Goal: Contribute content

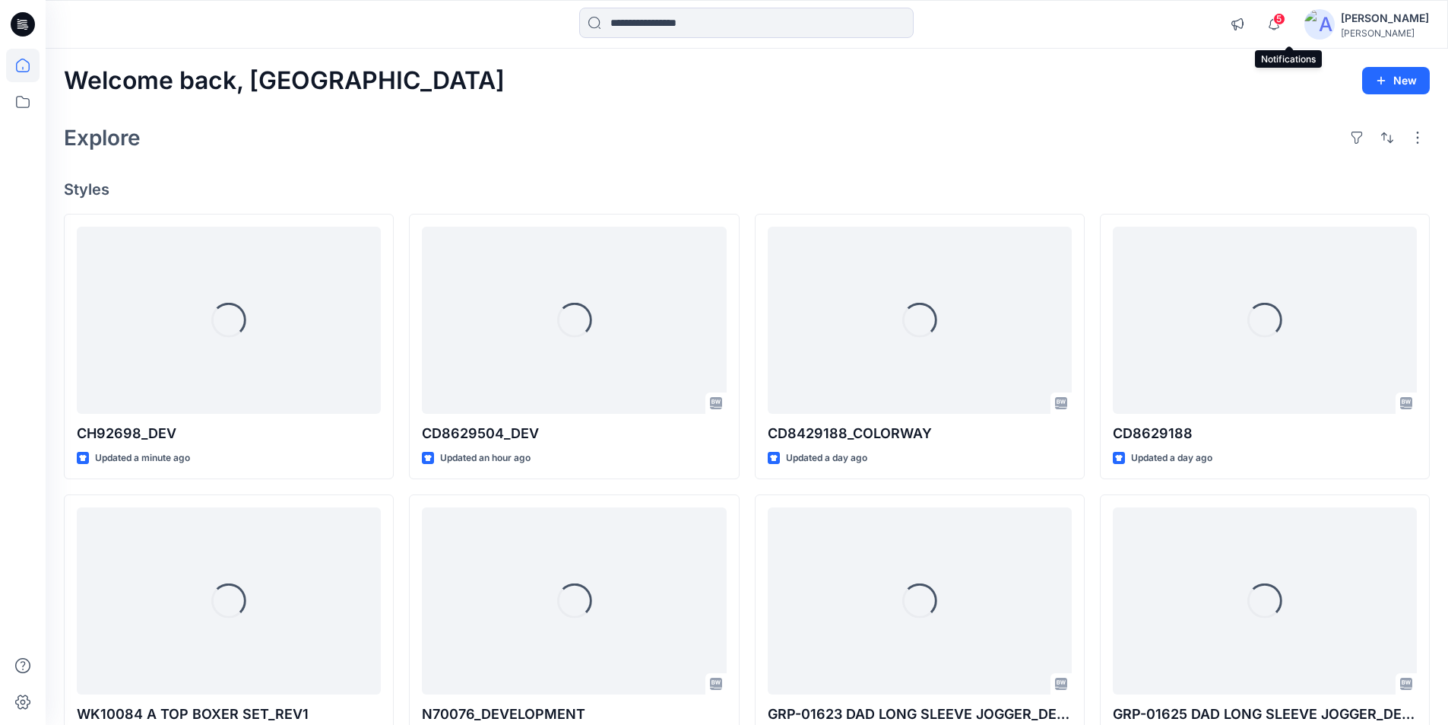
click at [1286, 21] on span "5" at bounding box center [1279, 19] width 12 height 12
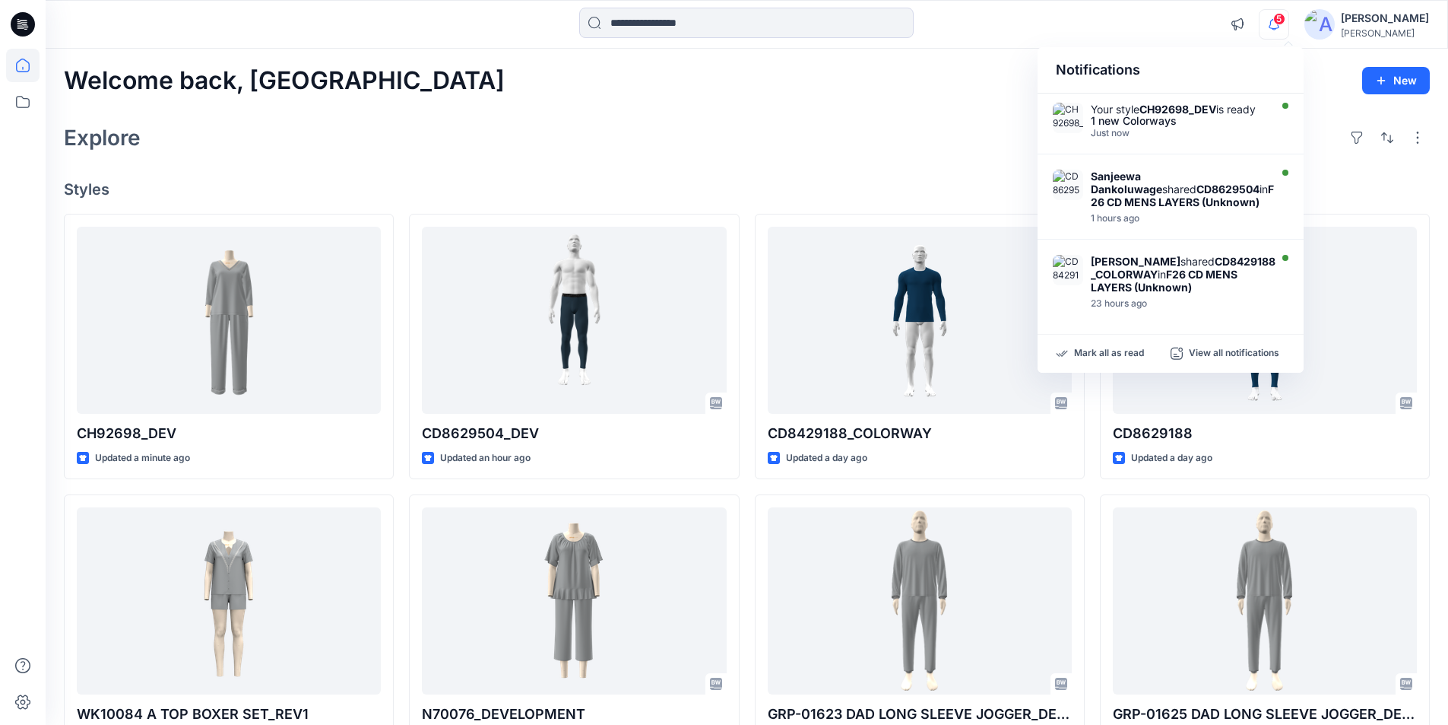
click at [990, 26] on div at bounding box center [746, 24] width 701 height 33
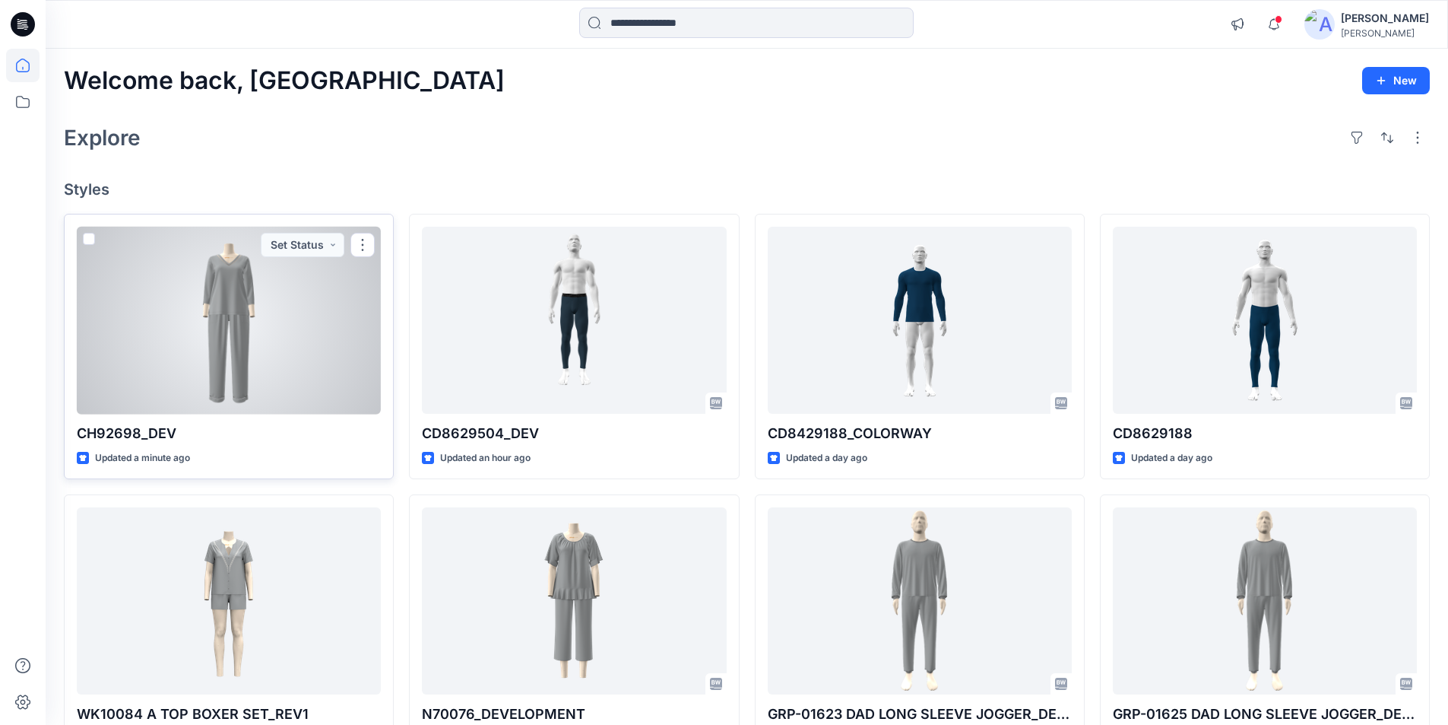
click at [214, 319] on div at bounding box center [229, 321] width 304 height 188
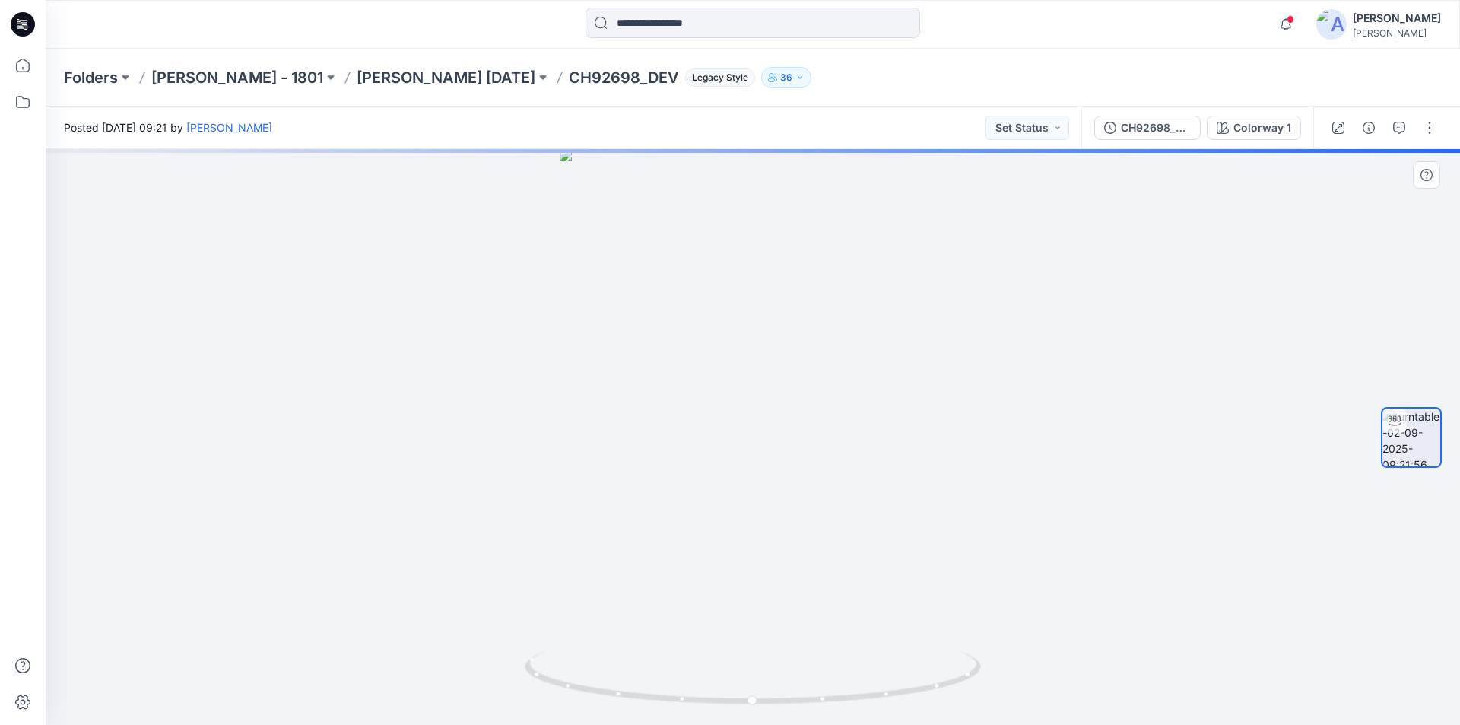
drag, startPoint x: 757, startPoint y: 339, endPoint x: 772, endPoint y: 619, distance: 280.2
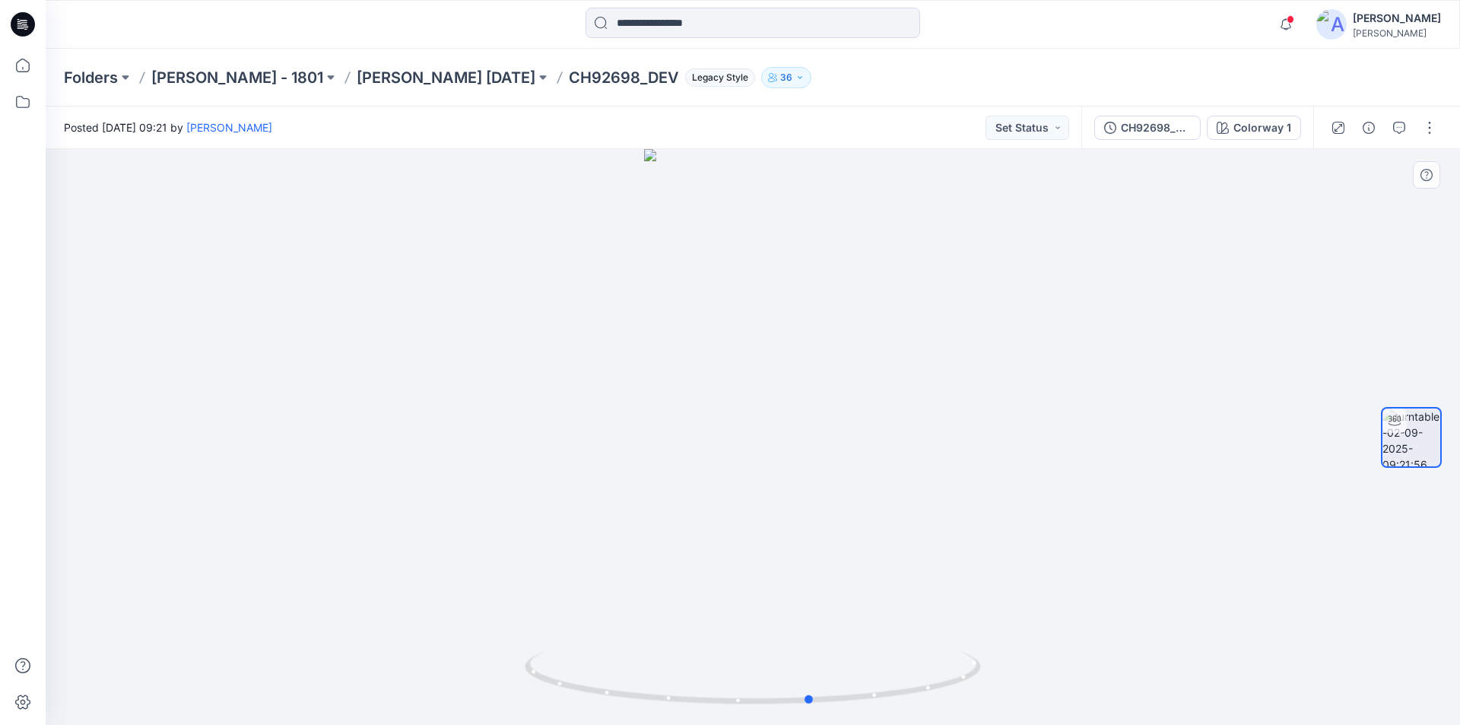
drag, startPoint x: 756, startPoint y: 704, endPoint x: 1271, endPoint y: 690, distance: 514.9
click at [1271, 690] on div at bounding box center [753, 437] width 1414 height 576
drag, startPoint x: 806, startPoint y: 701, endPoint x: 798, endPoint y: 649, distance: 53.0
click at [798, 649] on div at bounding box center [753, 437] width 1414 height 576
click at [1428, 127] on button "button" at bounding box center [1429, 128] width 24 height 24
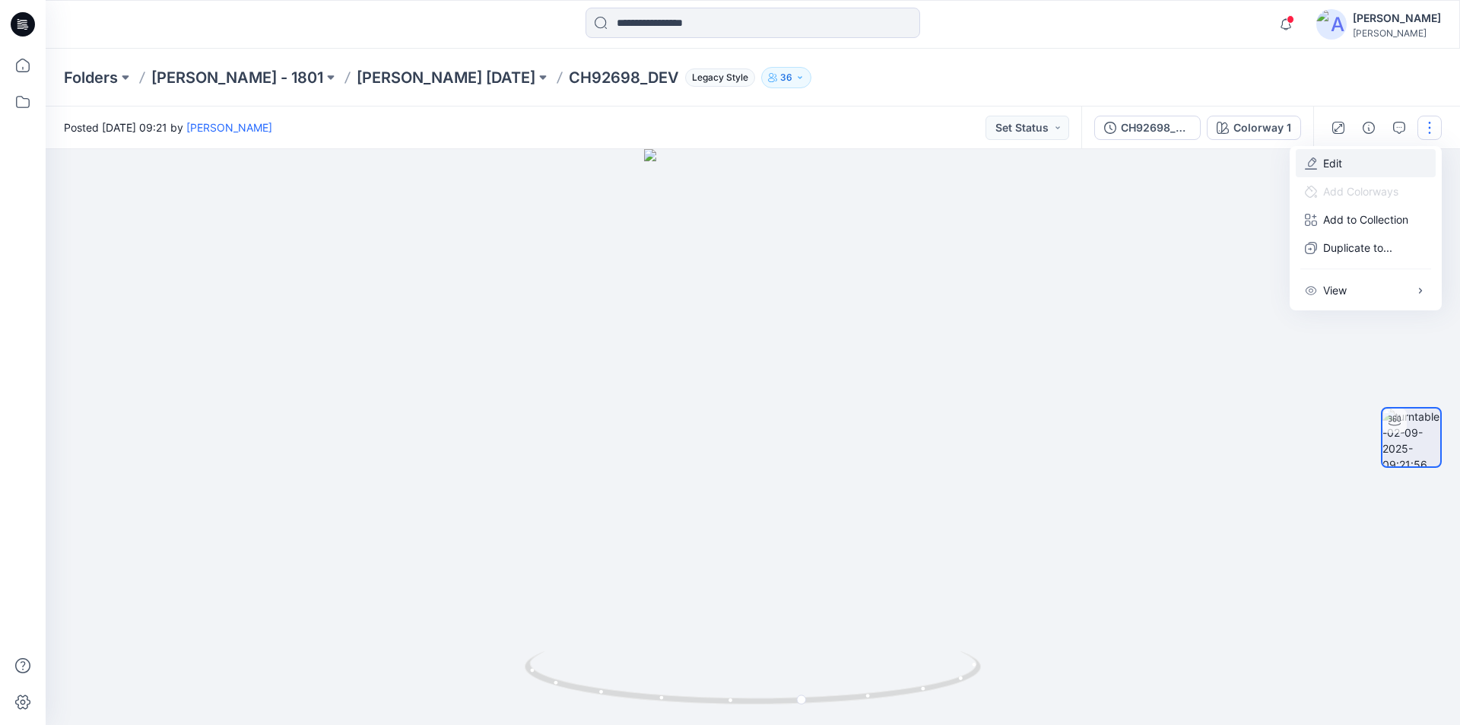
click at [1340, 161] on p "Edit" at bounding box center [1332, 163] width 19 height 16
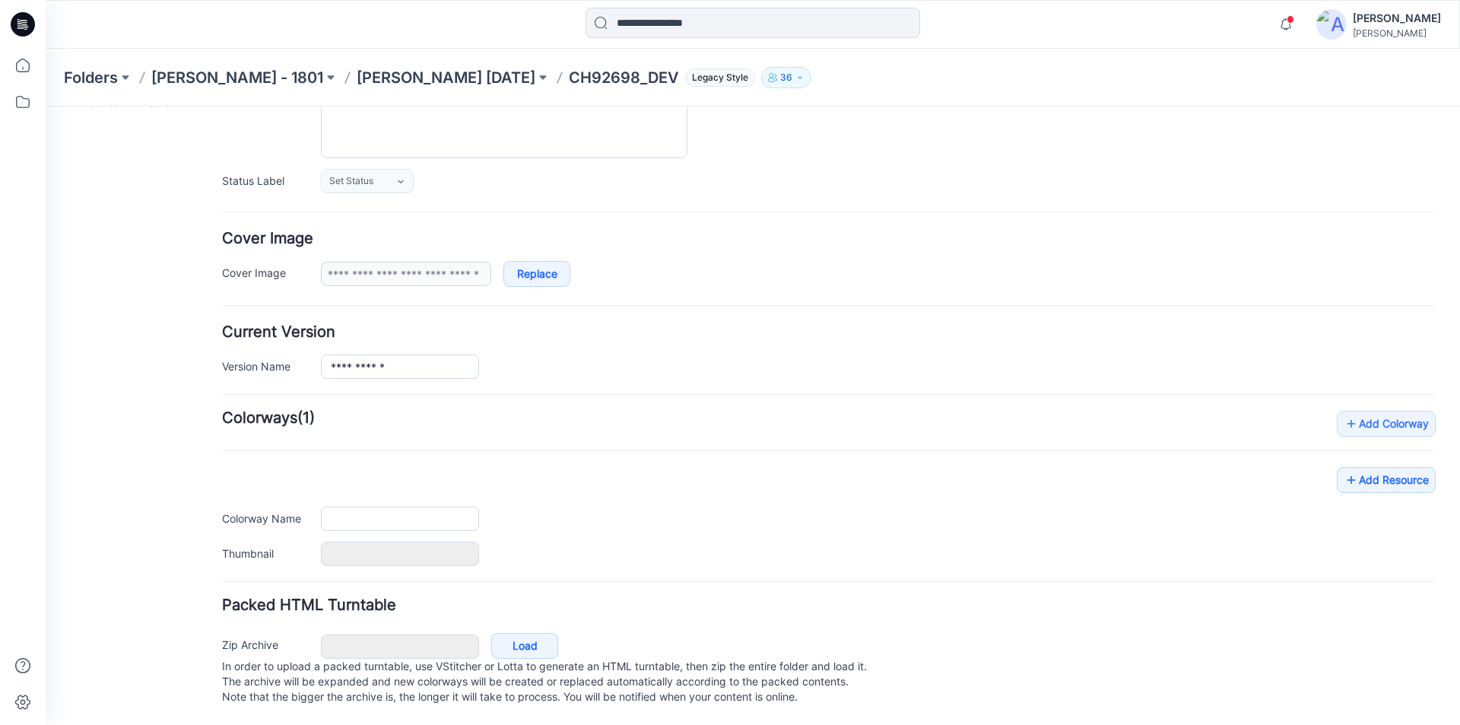
type input "**********"
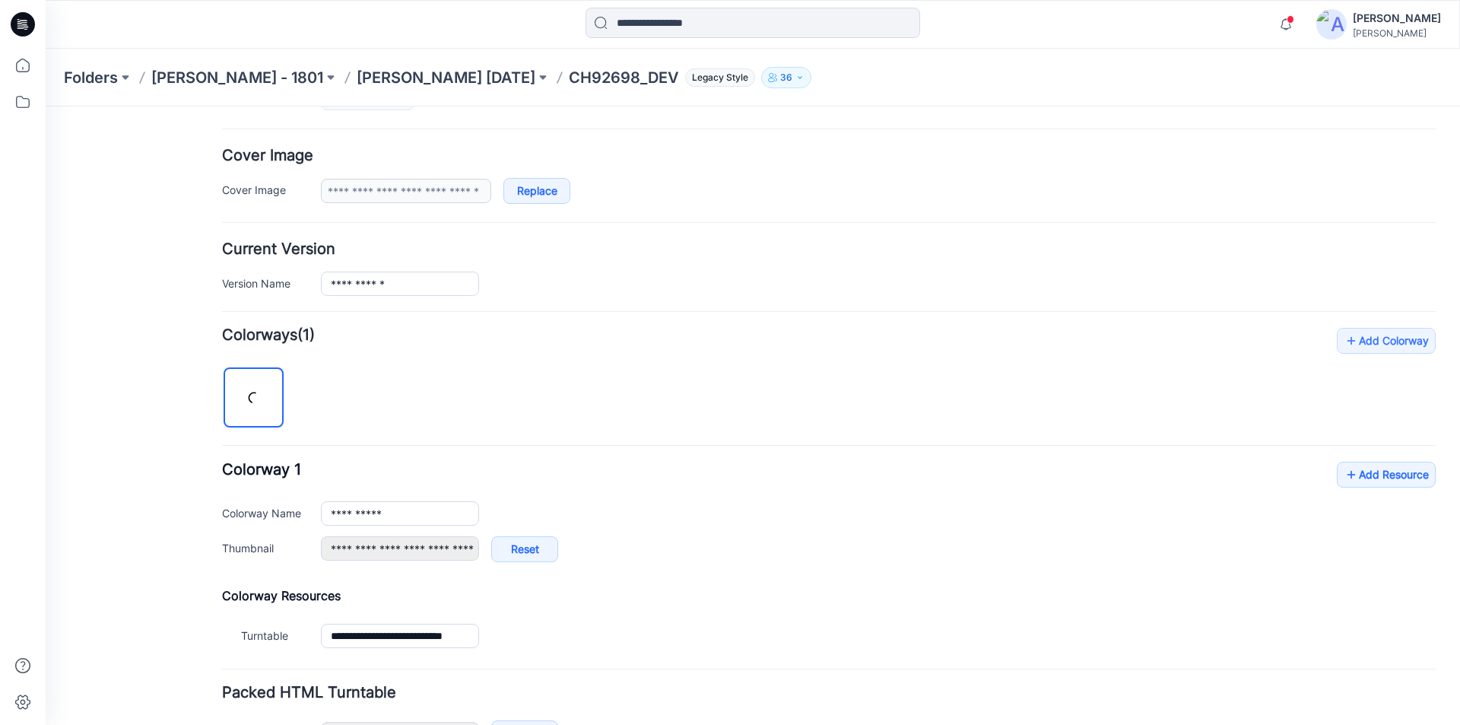
scroll to position [357, 0]
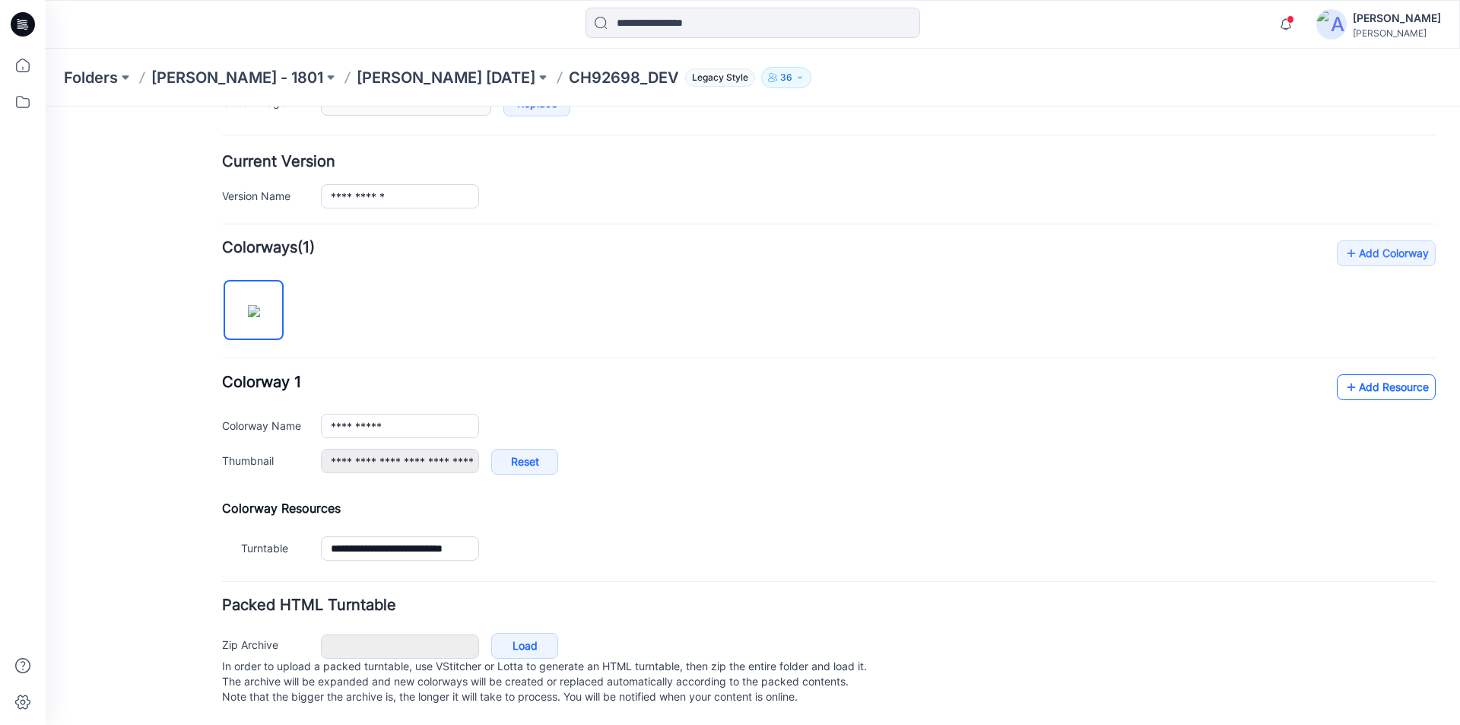
click at [1368, 376] on link "Add Resource" at bounding box center [1386, 387] width 99 height 26
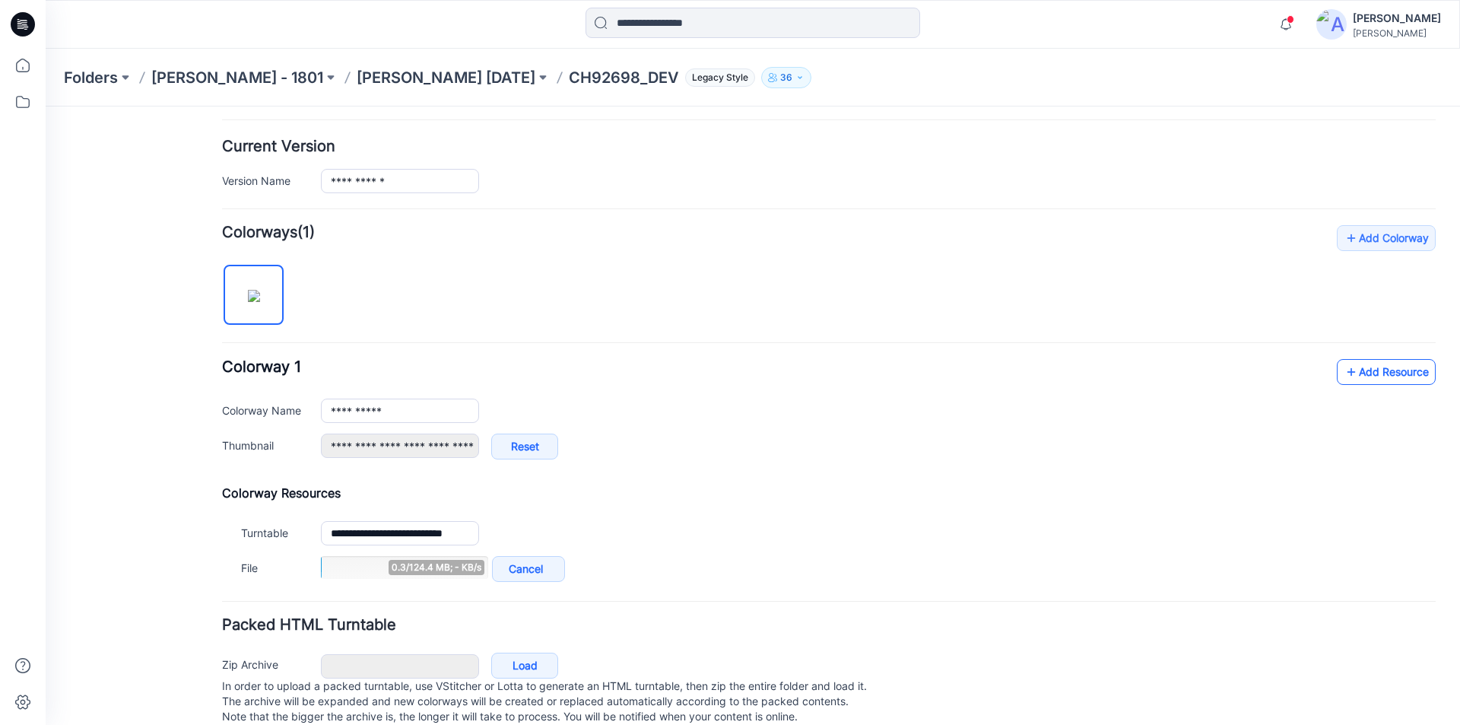
click at [1362, 364] on link "Add Resource" at bounding box center [1386, 372] width 99 height 26
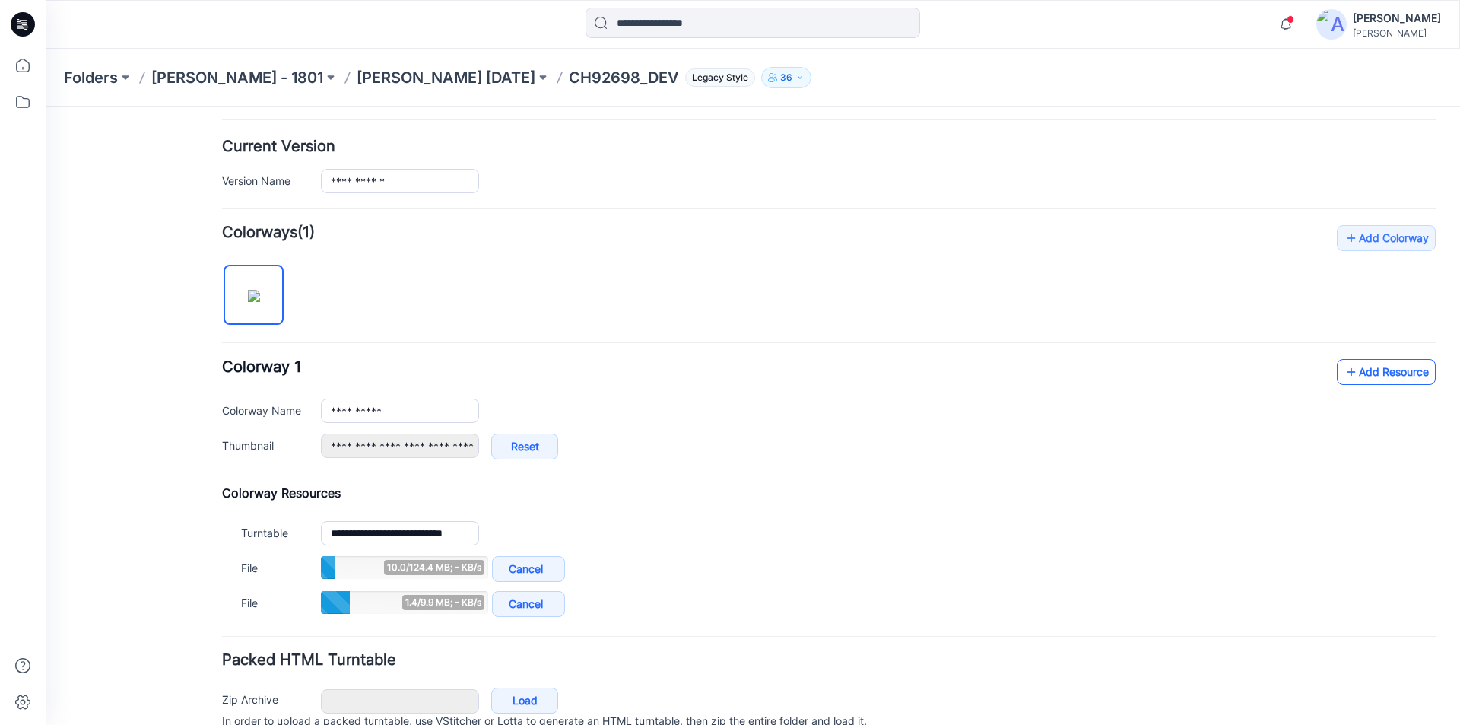
click at [1349, 369] on link "Add Resource" at bounding box center [1386, 372] width 99 height 26
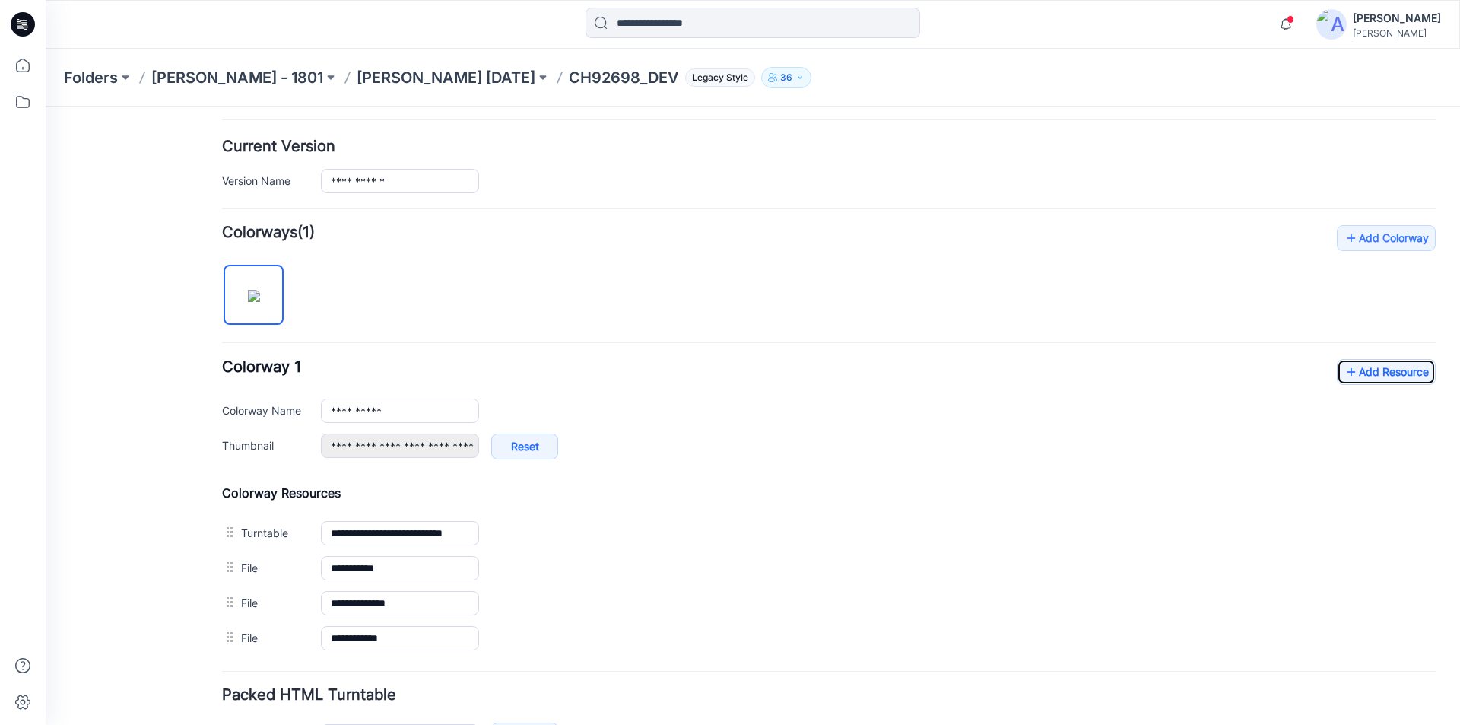
click at [1337, 359] on link "Add Resource" at bounding box center [1386, 372] width 99 height 26
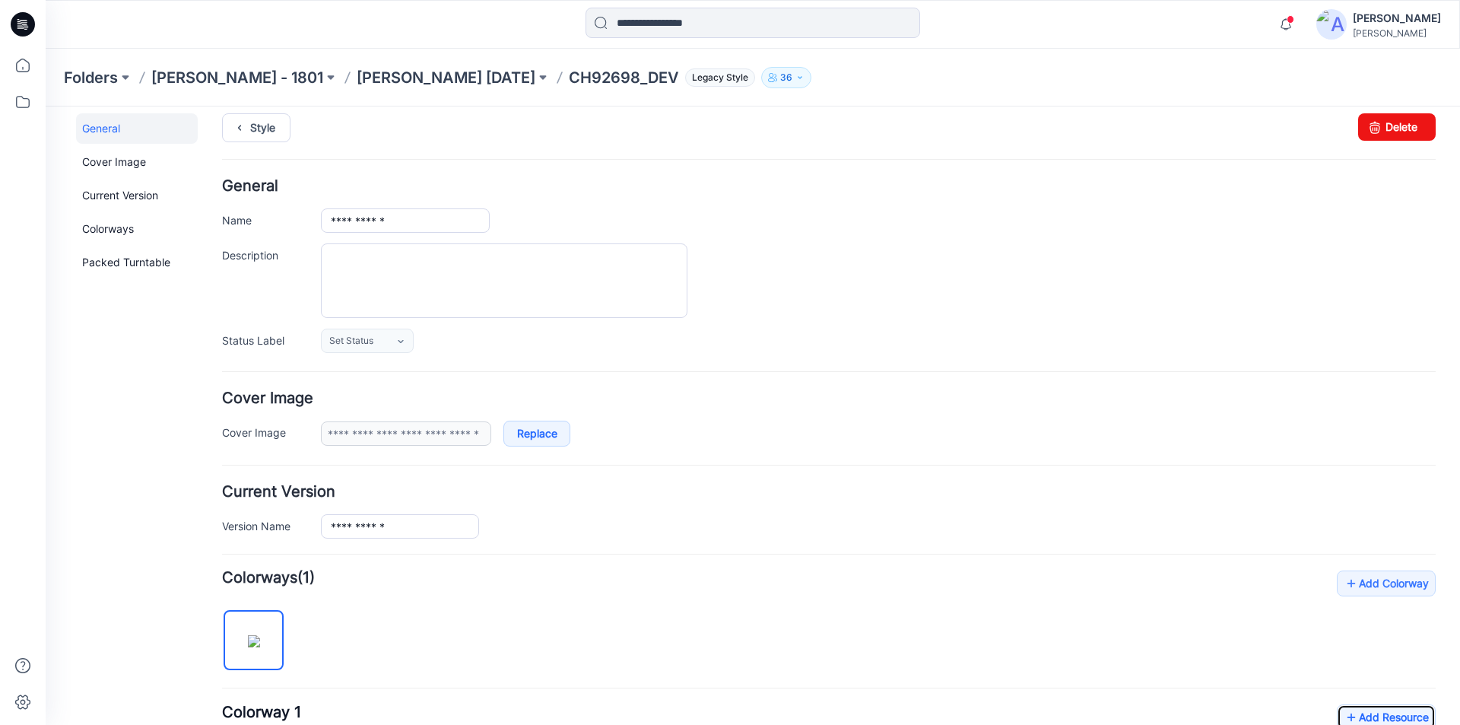
scroll to position [0, 0]
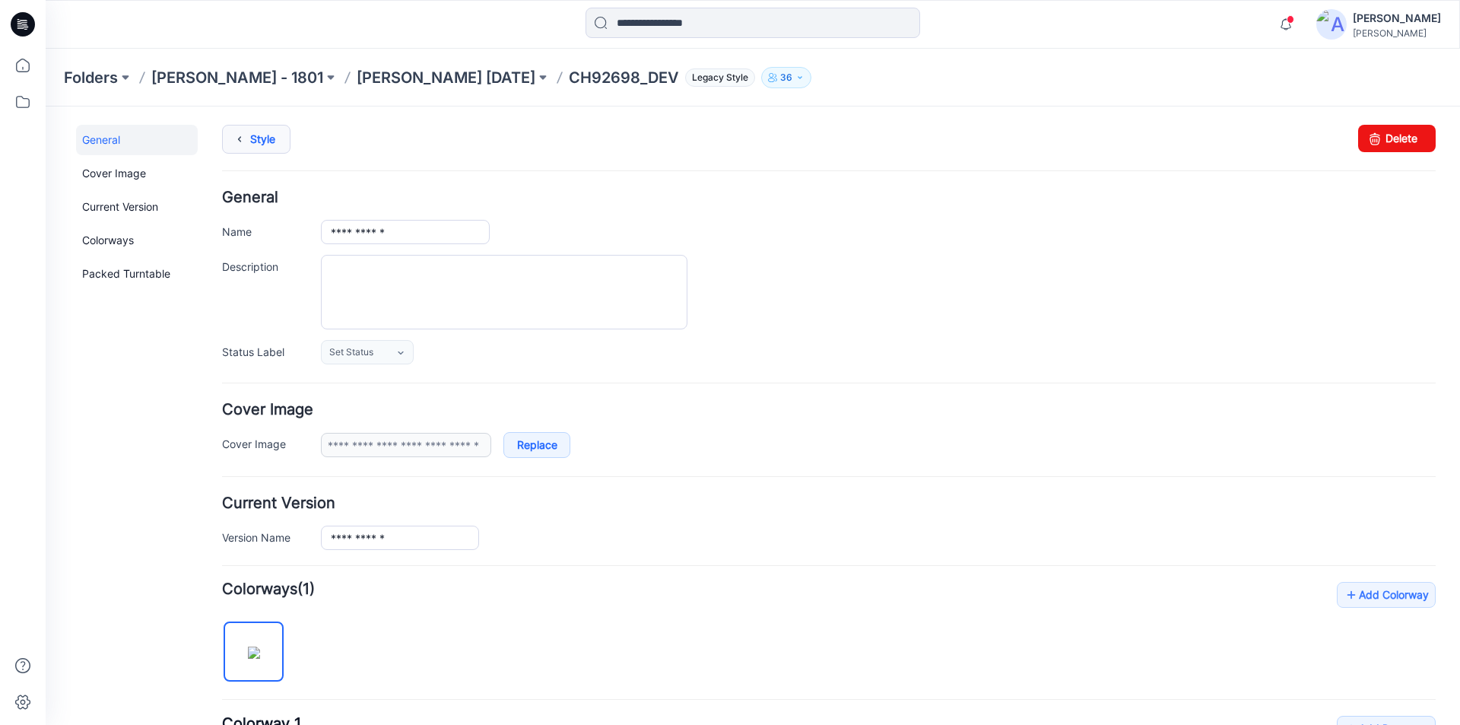
click at [262, 137] on link "Style" at bounding box center [256, 139] width 68 height 29
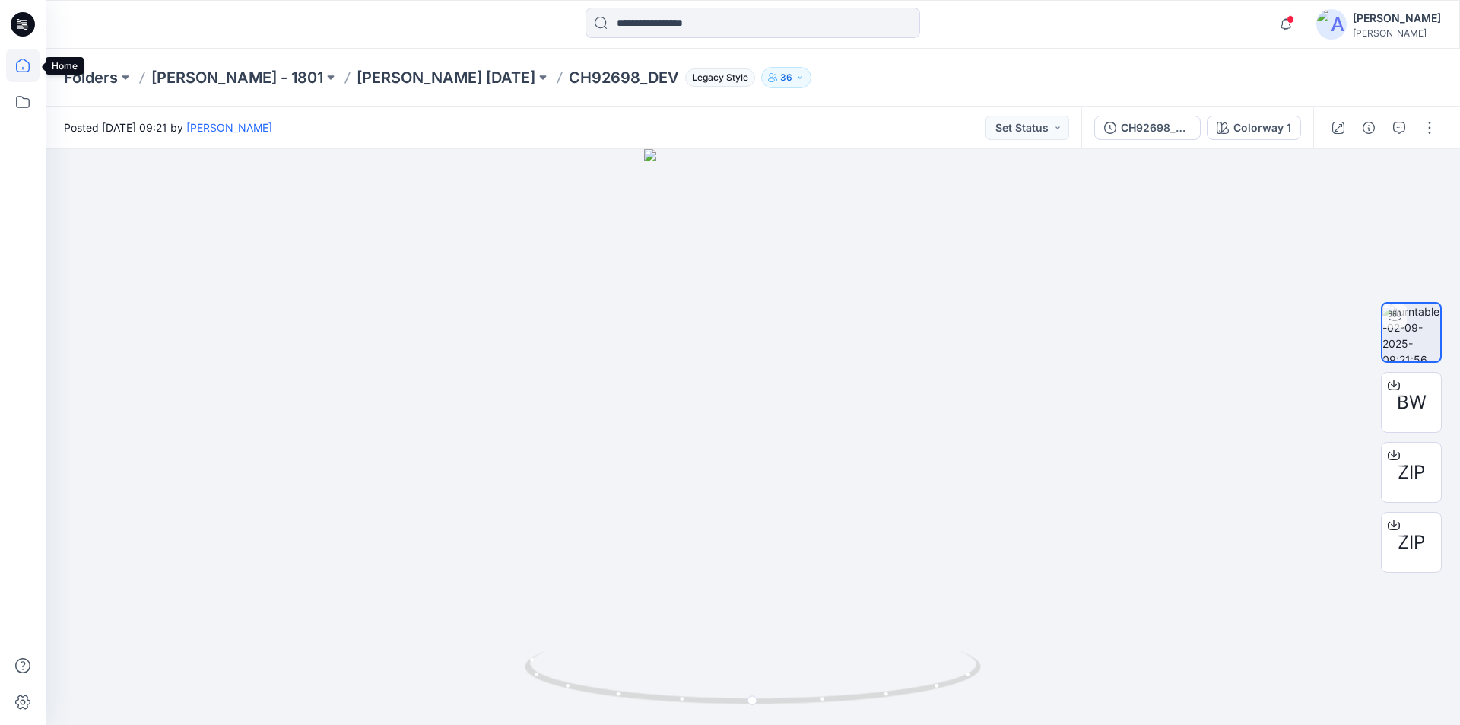
click at [23, 68] on icon at bounding box center [22, 68] width 1 height 3
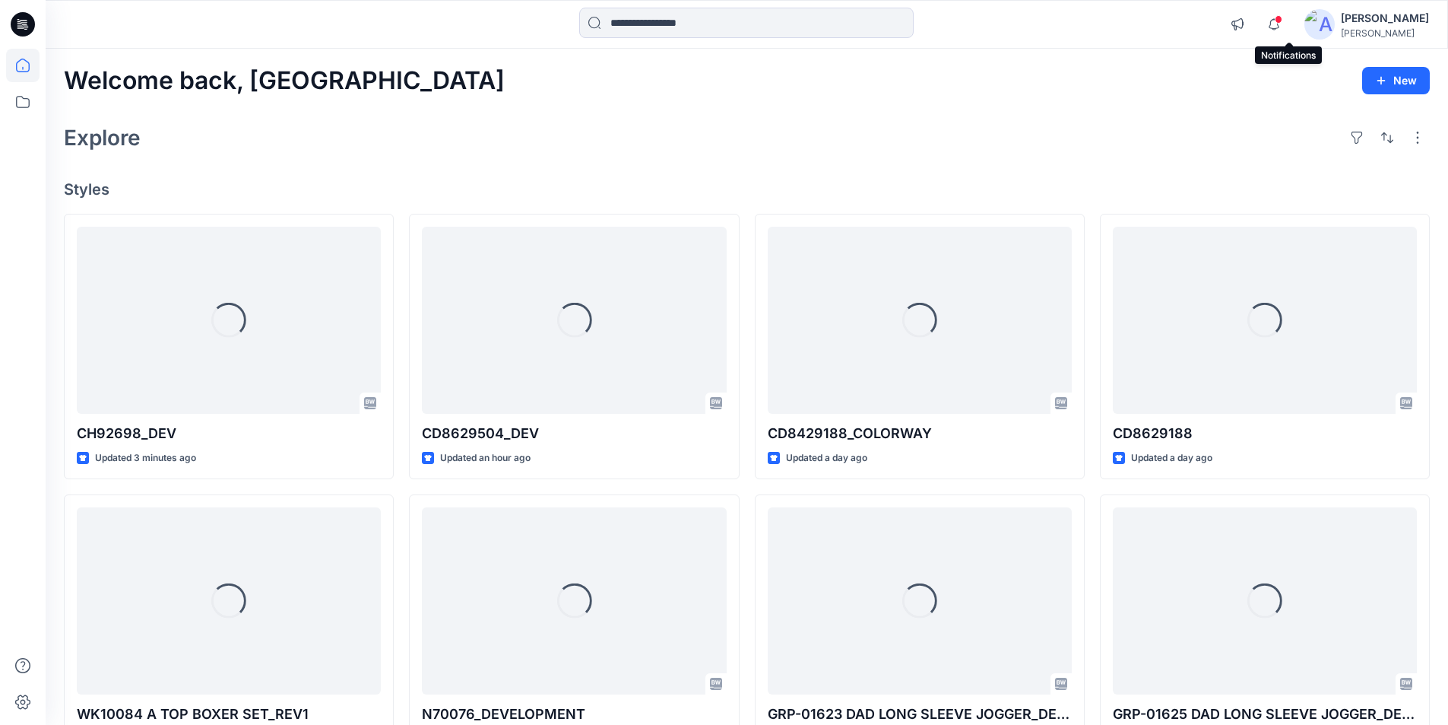
click at [1283, 17] on div at bounding box center [1271, 13] width 24 height 8
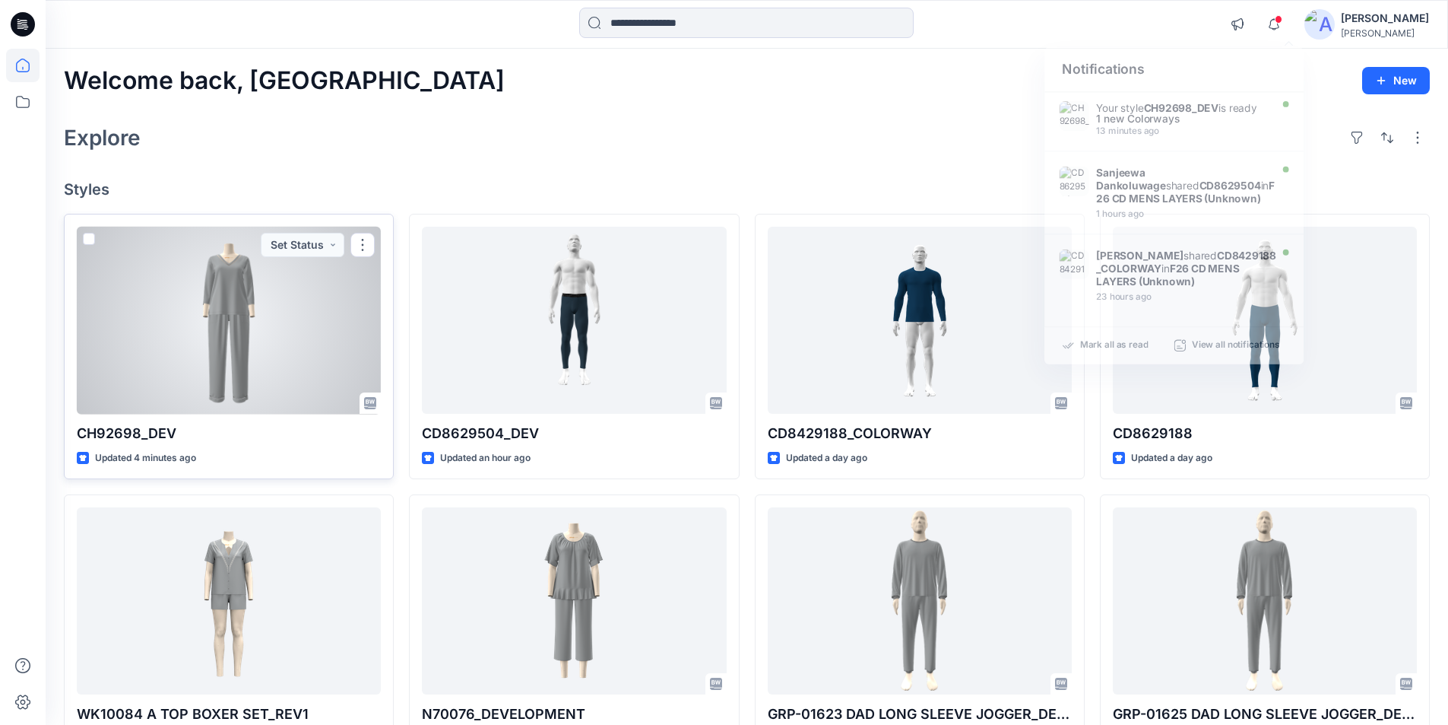
click at [261, 322] on div at bounding box center [229, 321] width 304 height 188
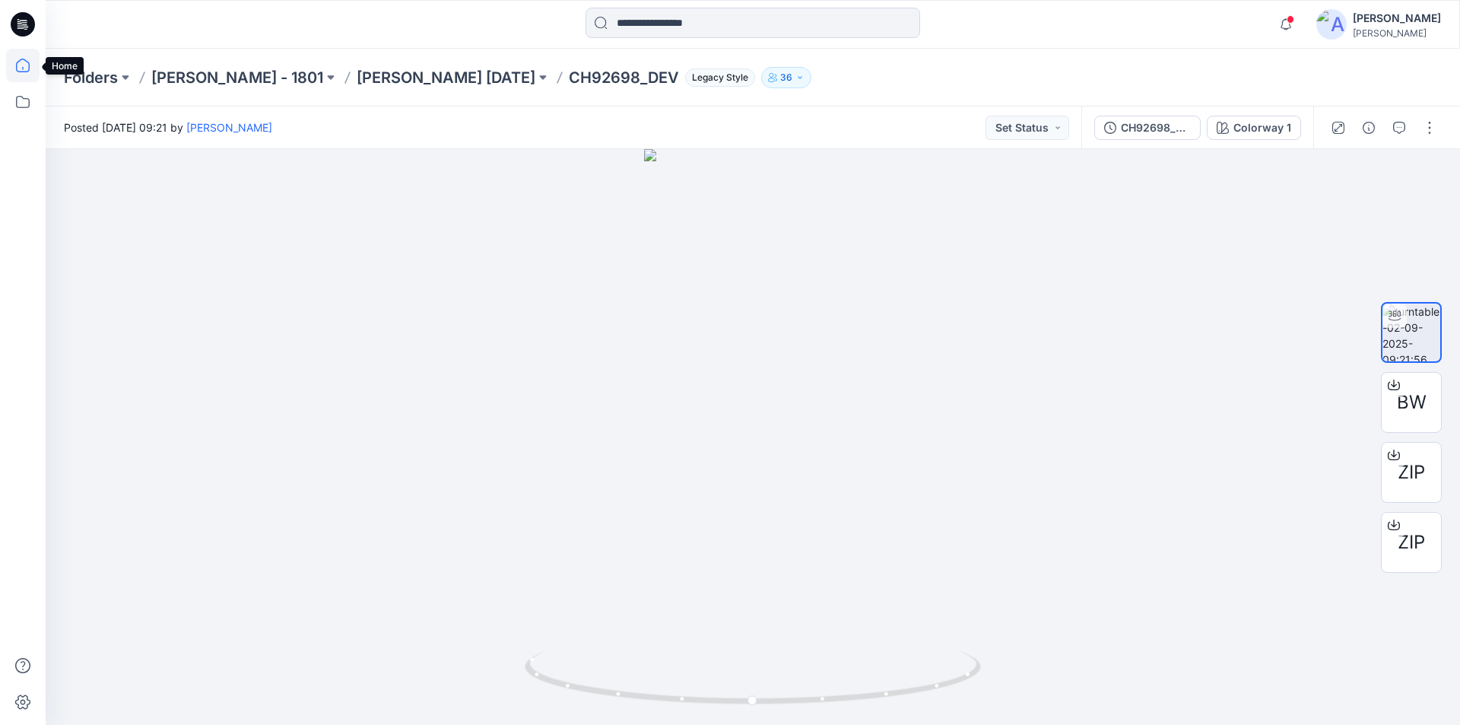
click at [25, 65] on icon at bounding box center [22, 65] width 33 height 33
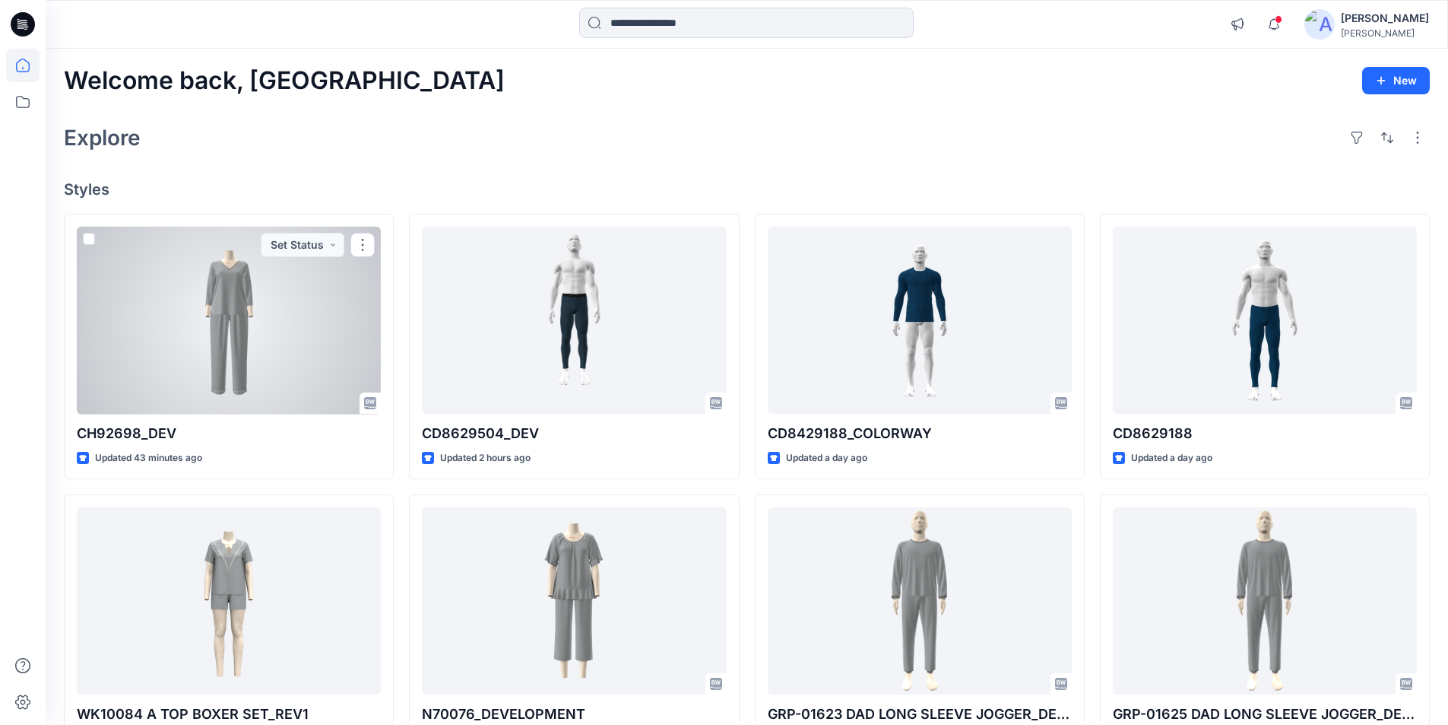
click at [244, 326] on div at bounding box center [229, 321] width 304 height 188
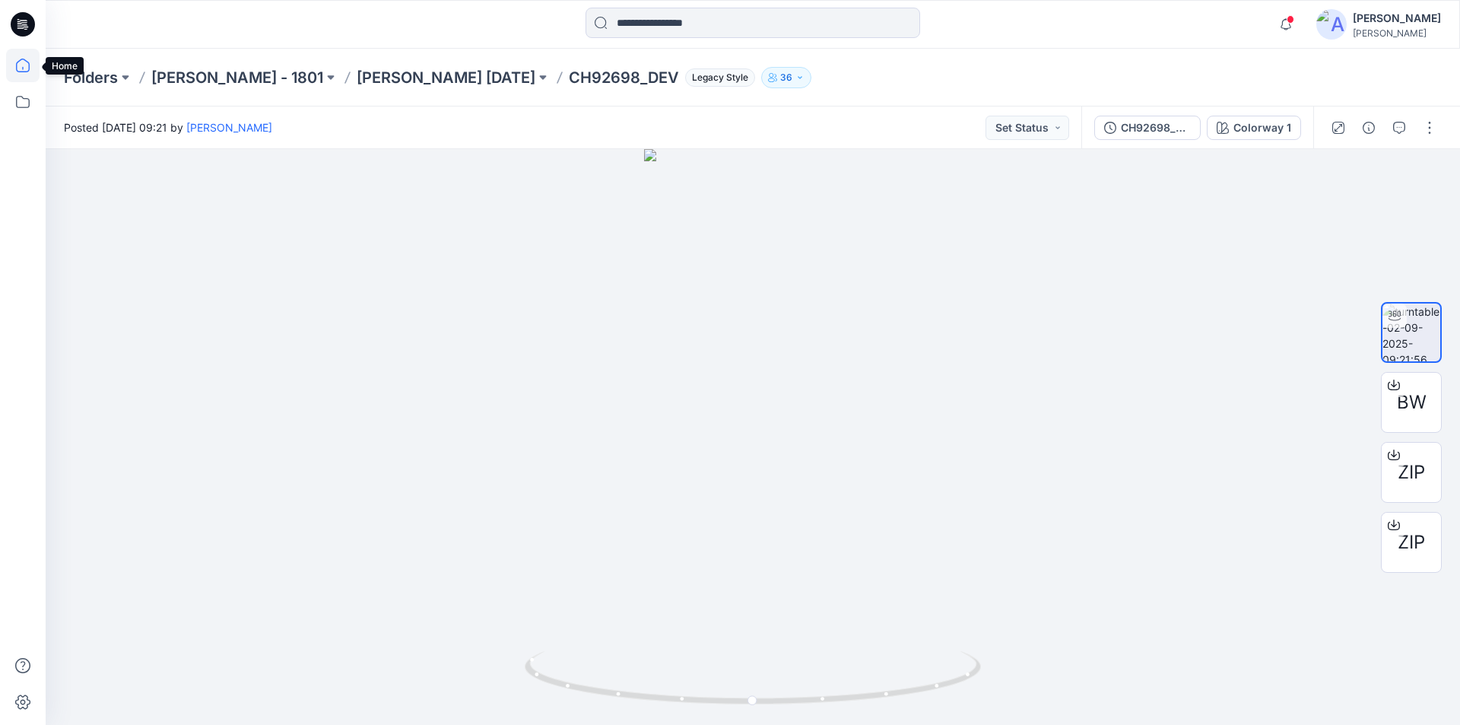
click at [27, 68] on icon at bounding box center [22, 65] width 33 height 33
